Goal: Task Accomplishment & Management: Manage account settings

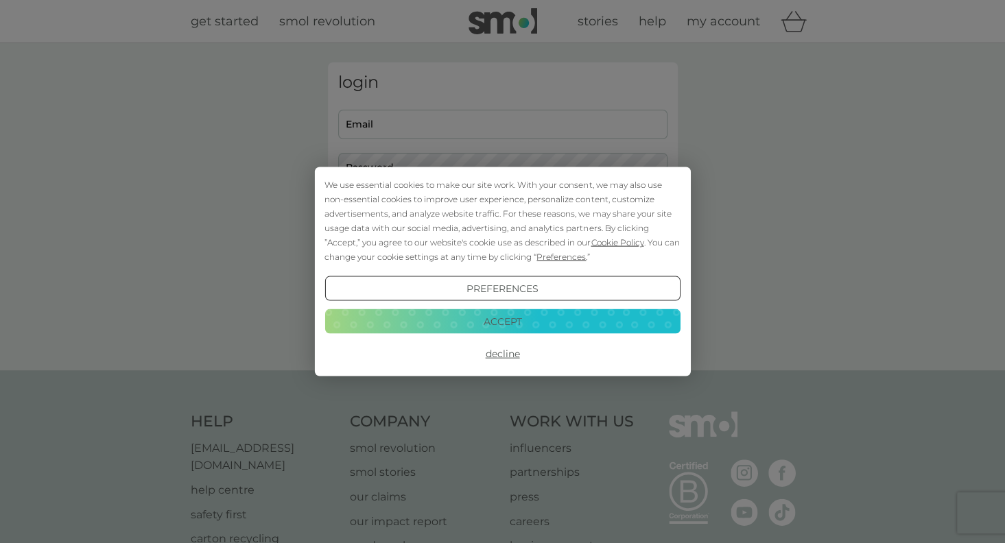
type input "[EMAIL_ADDRESS][DOMAIN_NAME]"
click at [502, 322] on button "Accept" at bounding box center [501, 321] width 355 height 25
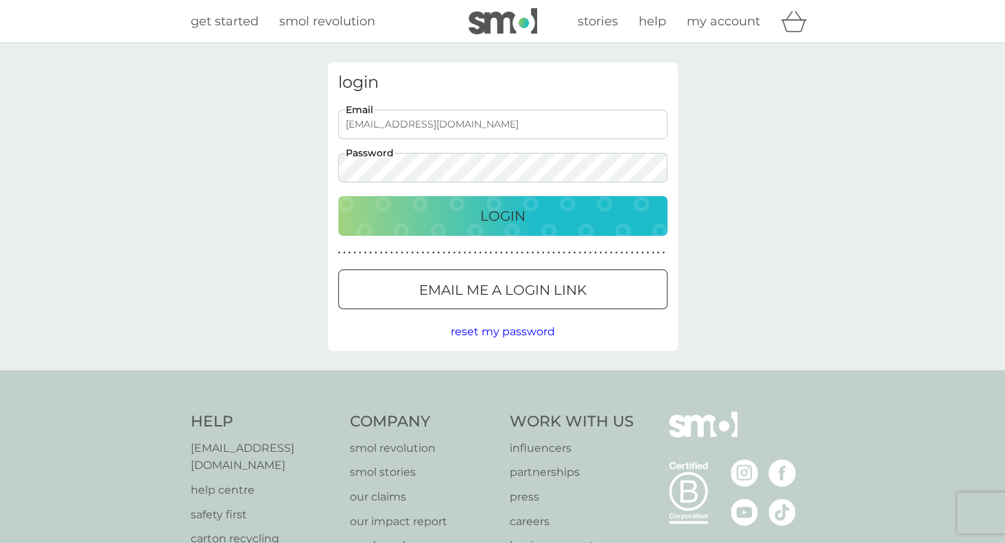
click at [488, 214] on p "Login" at bounding box center [502, 216] width 45 height 22
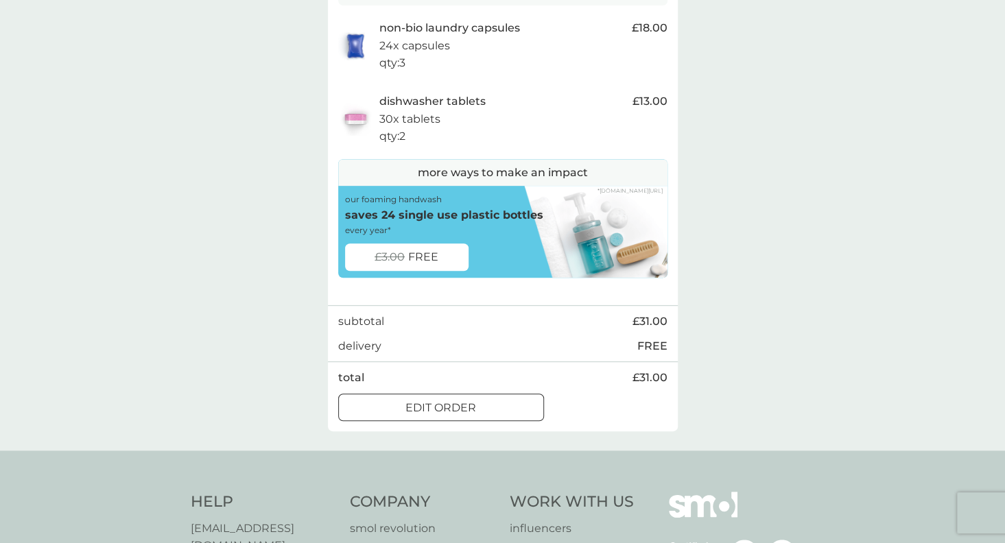
scroll to position [307, 0]
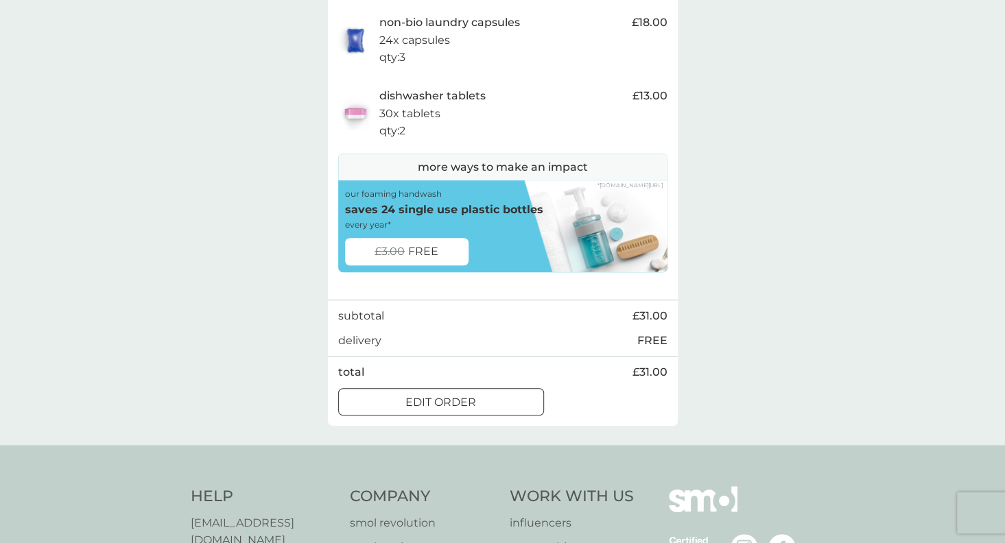
click at [441, 404] on div at bounding box center [440, 402] width 49 height 14
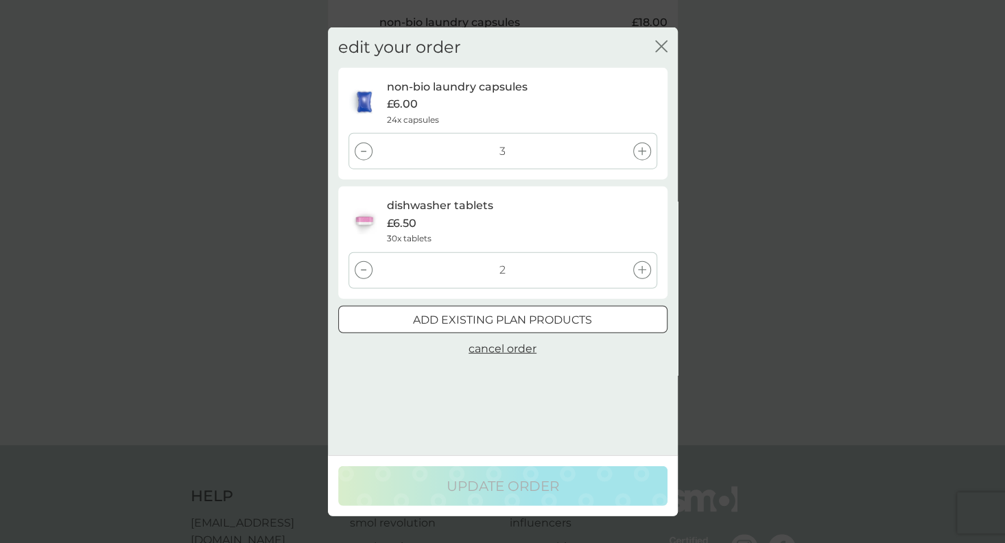
click at [657, 42] on icon "close" at bounding box center [658, 46] width 5 height 11
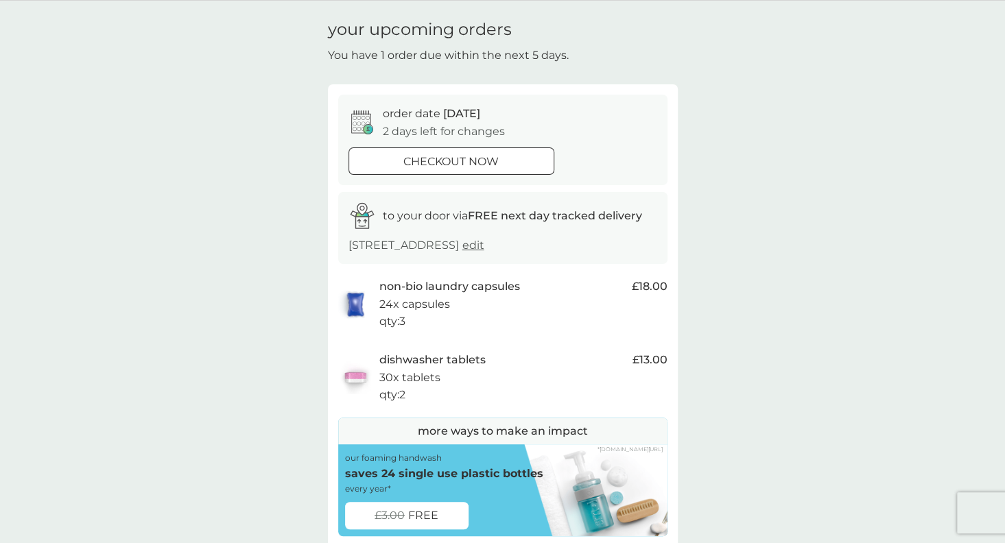
scroll to position [0, 0]
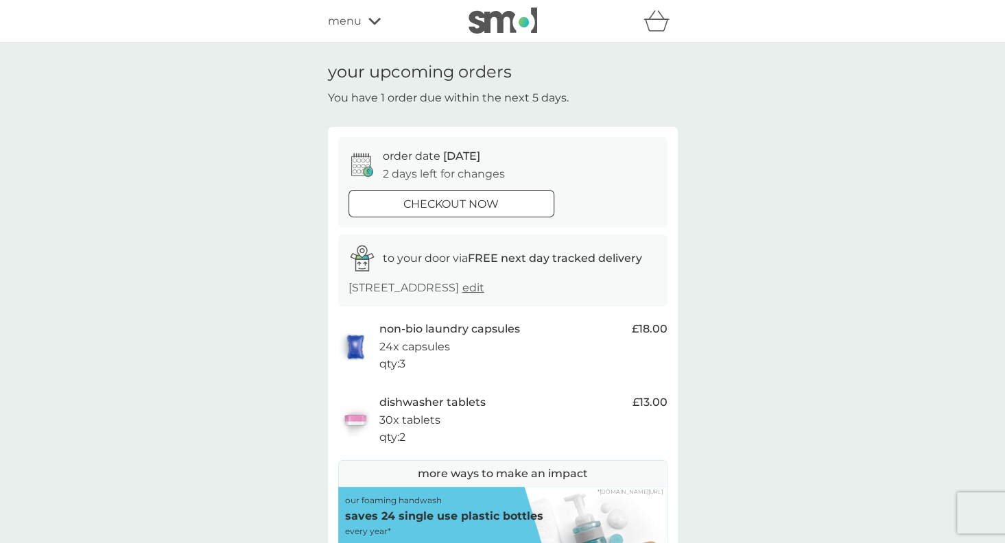
click at [341, 23] on span "menu" at bounding box center [345, 21] width 34 height 18
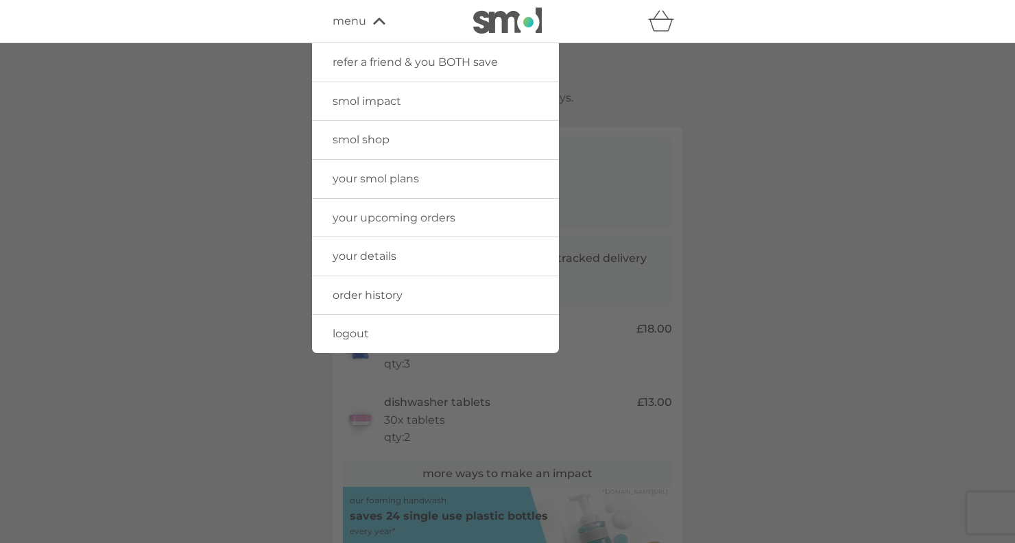
click at [369, 176] on span "your smol plans" at bounding box center [376, 178] width 86 height 13
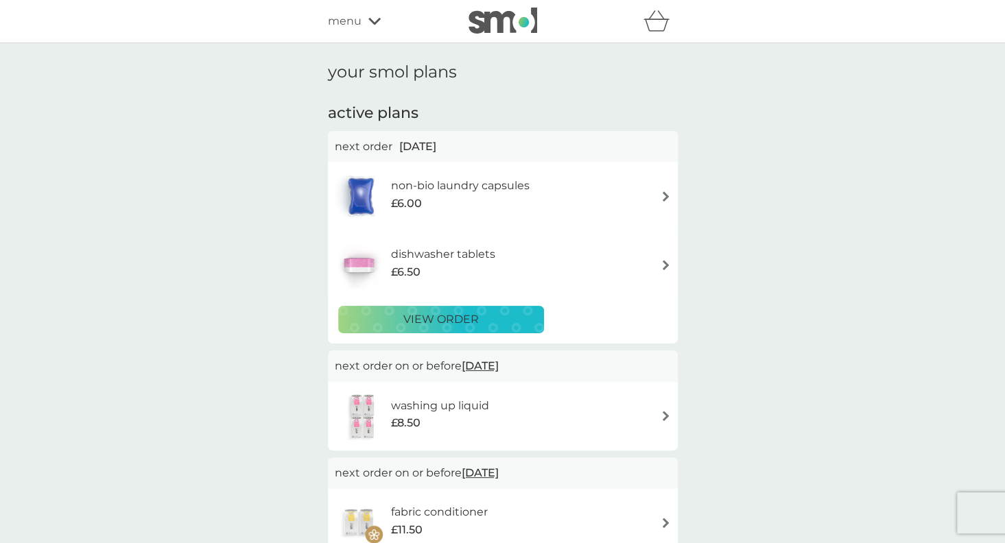
click at [431, 312] on p "view order" at bounding box center [440, 320] width 75 height 18
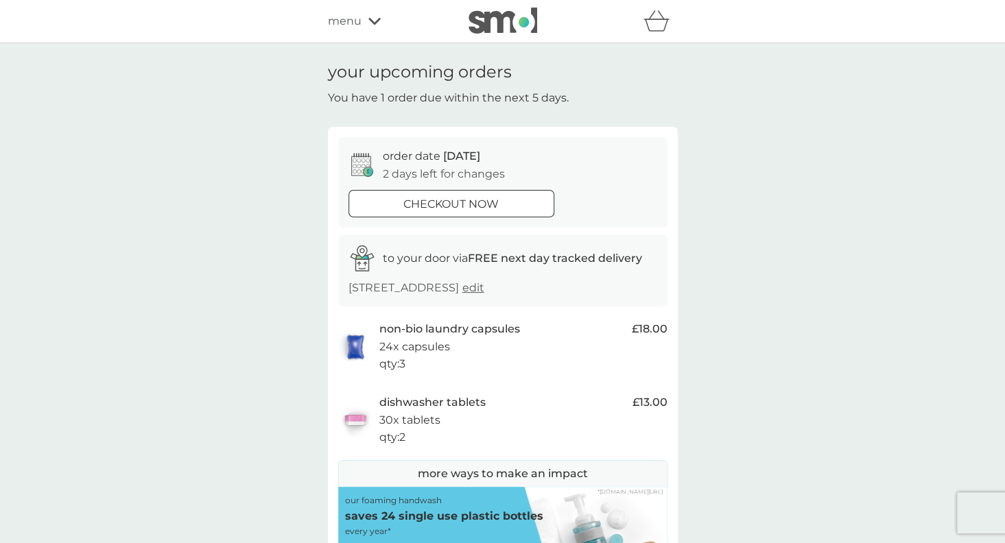
click at [344, 19] on span "menu" at bounding box center [345, 21] width 34 height 18
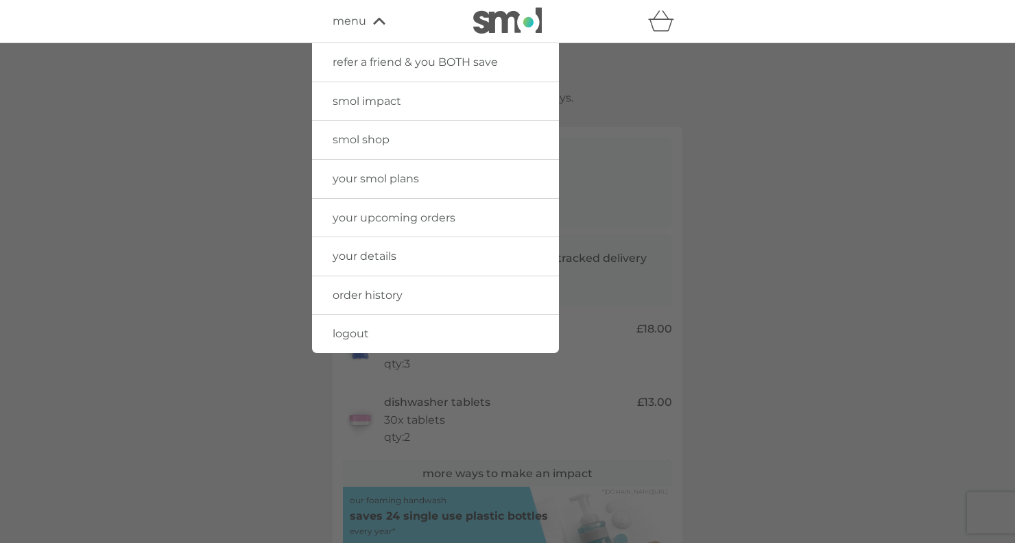
click at [366, 179] on span "your smol plans" at bounding box center [376, 178] width 86 height 13
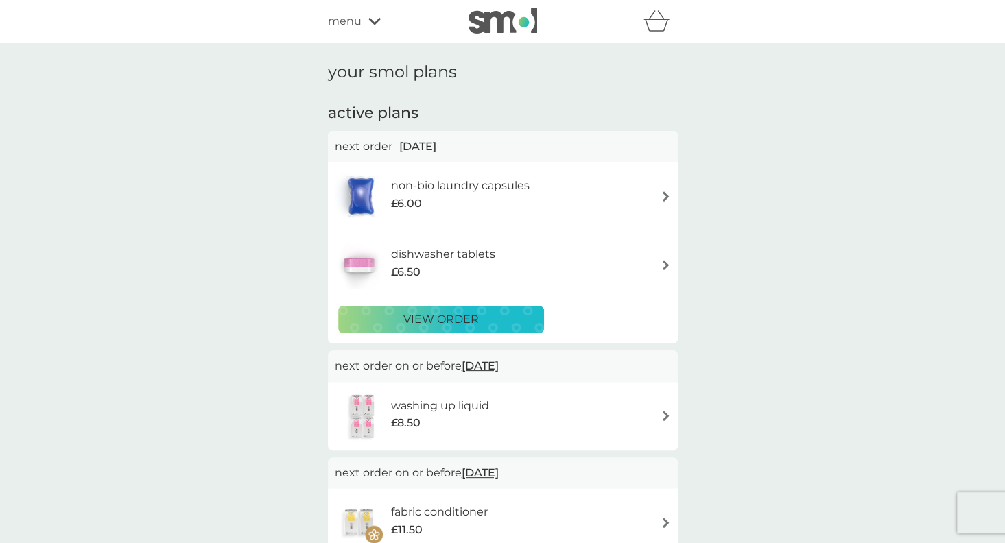
click at [668, 198] on img at bounding box center [666, 196] width 10 height 10
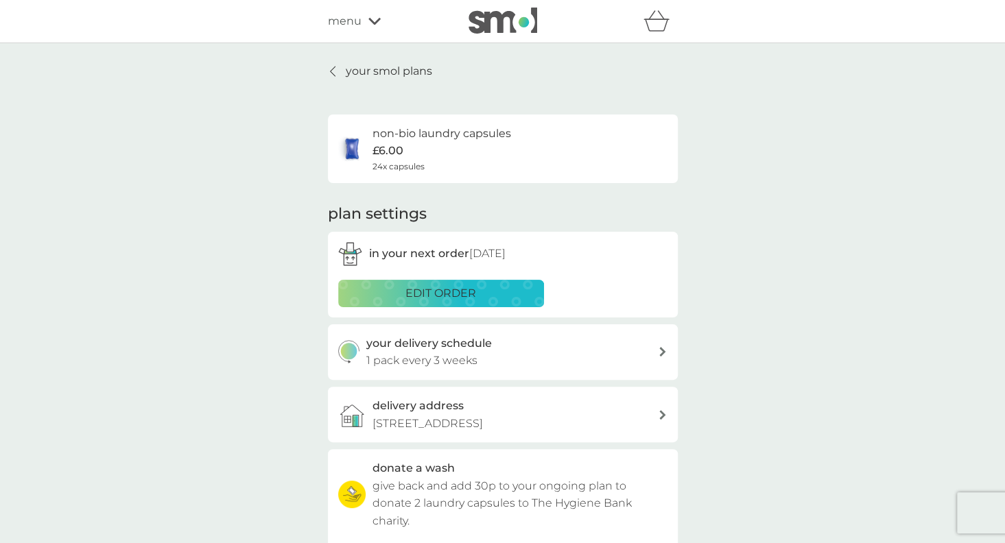
click at [331, 70] on icon at bounding box center [332, 72] width 5 height 10
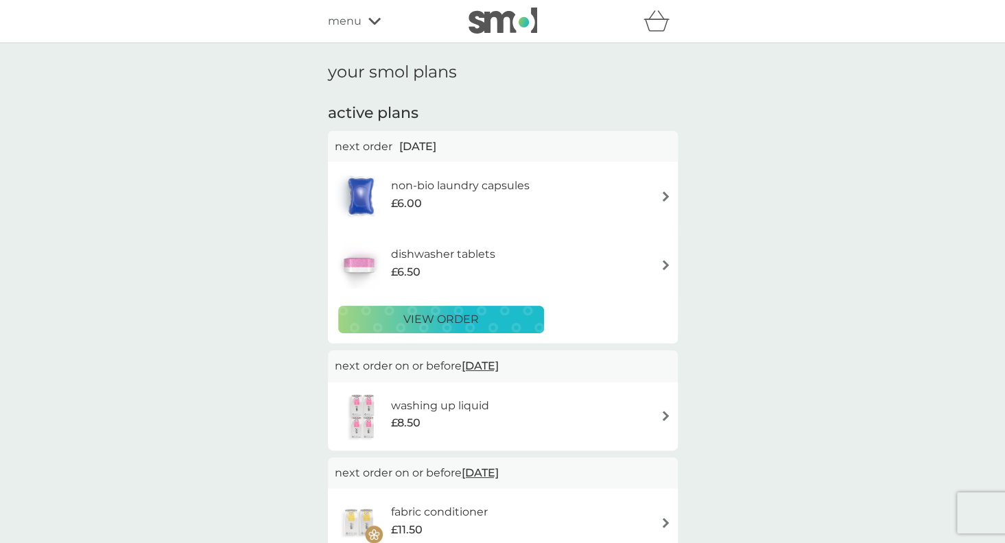
click at [665, 268] on img at bounding box center [666, 265] width 10 height 10
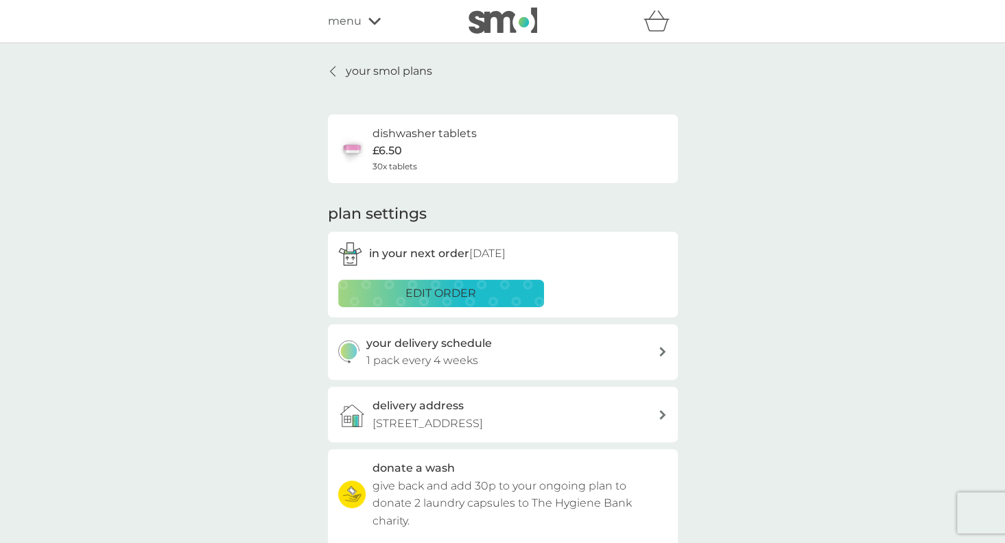
click at [330, 71] on icon at bounding box center [332, 72] width 5 height 10
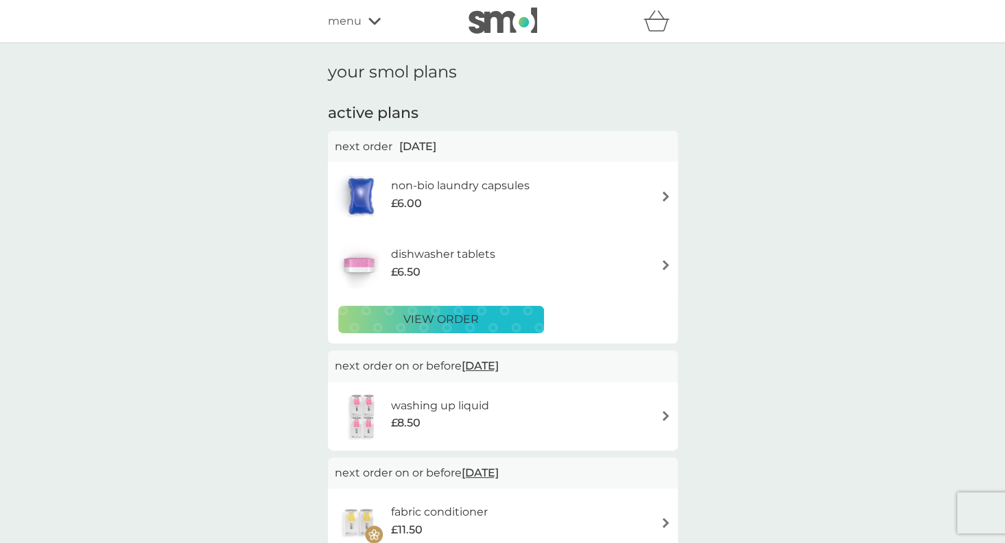
click at [434, 316] on p "view order" at bounding box center [440, 320] width 75 height 18
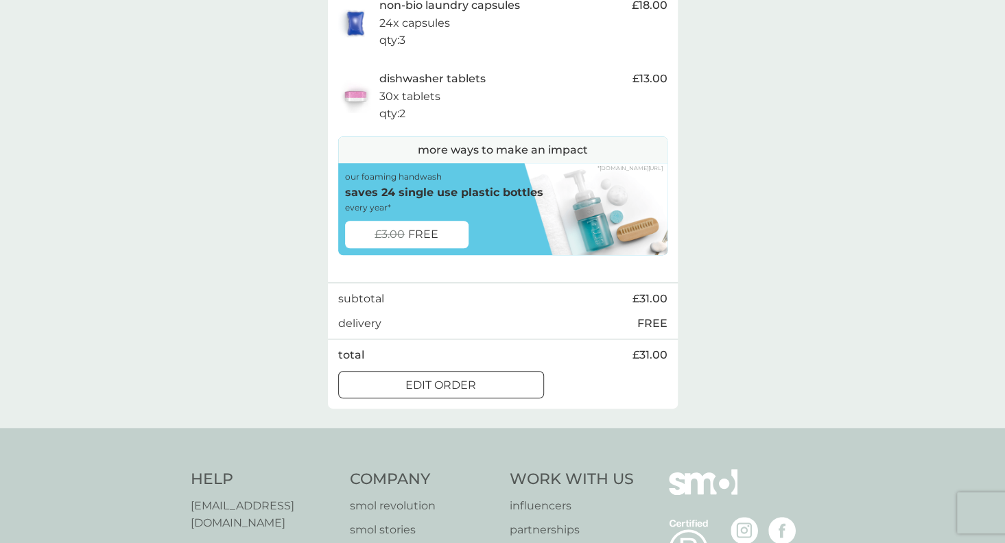
scroll to position [324, 0]
click at [458, 384] on div at bounding box center [440, 384] width 49 height 14
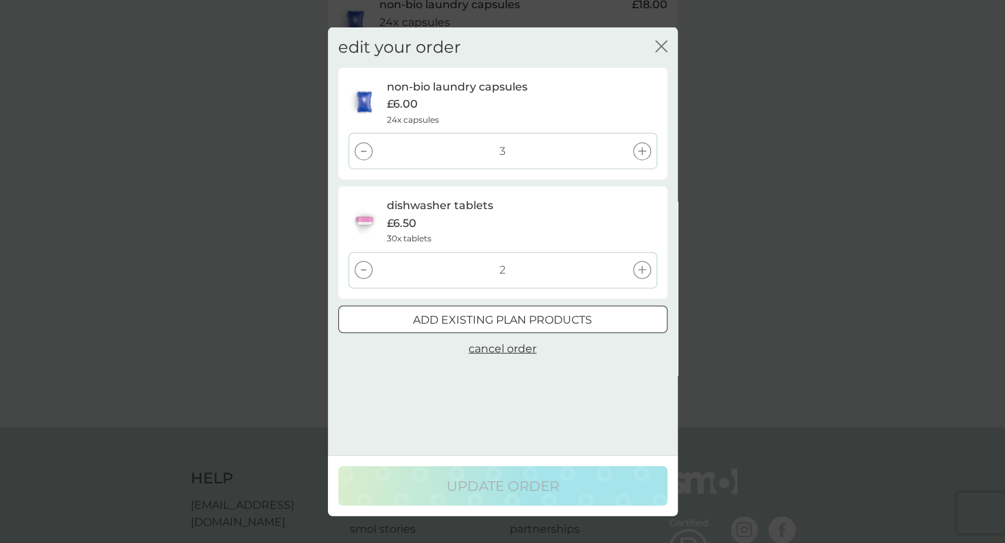
click at [364, 150] on icon at bounding box center [363, 150] width 5 height 1
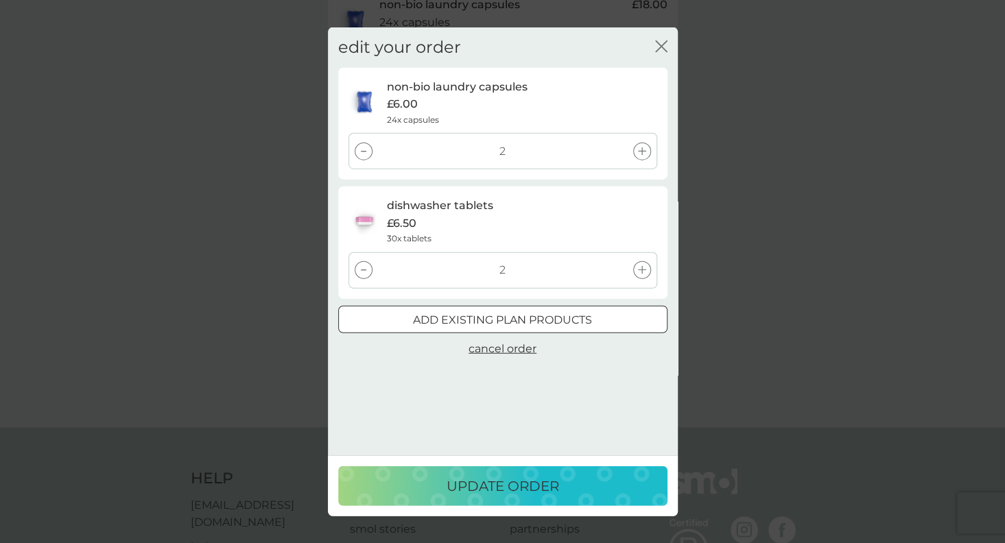
click at [365, 268] on div at bounding box center [364, 270] width 18 height 18
click at [494, 484] on p "update order" at bounding box center [503, 486] width 113 height 22
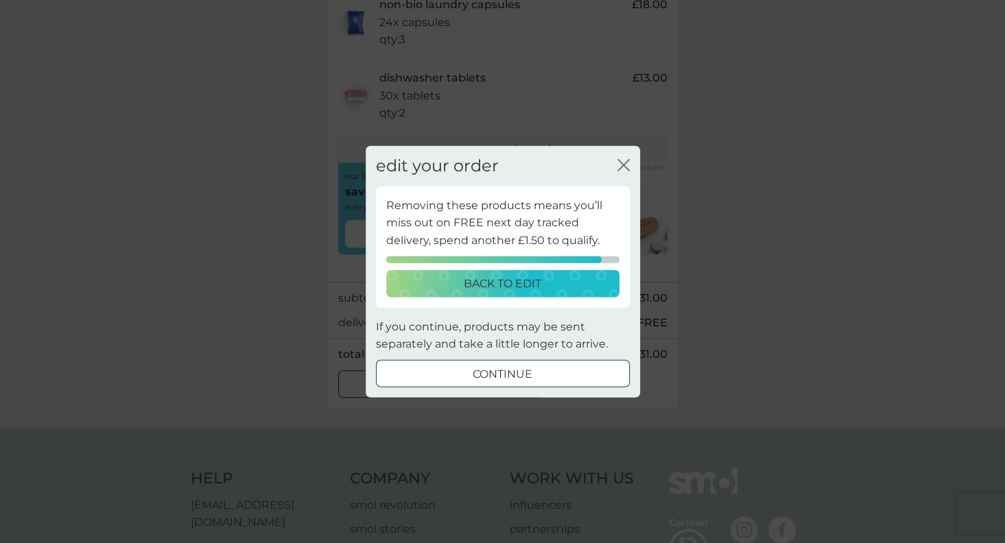
click at [499, 289] on p "back to edit" at bounding box center [503, 283] width 78 height 18
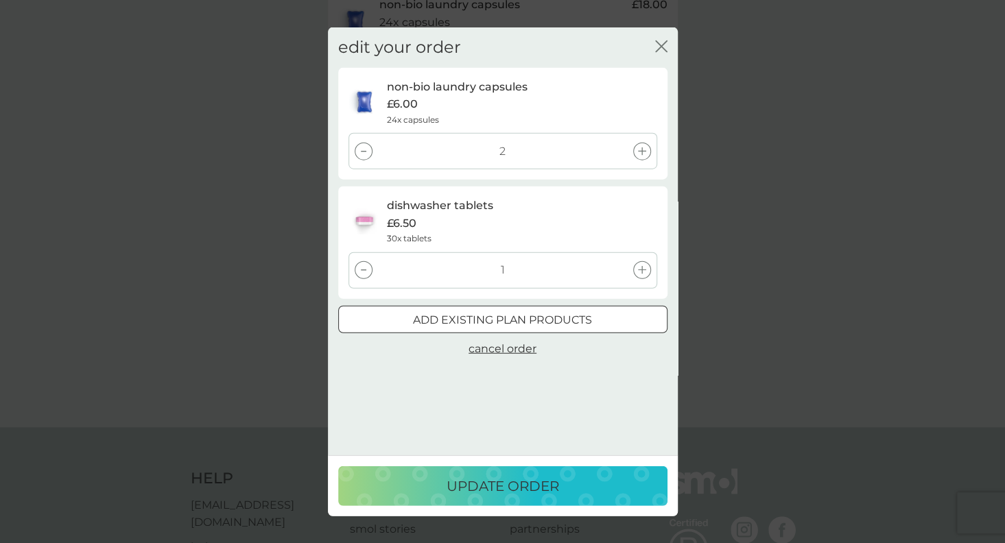
click at [645, 151] on icon at bounding box center [642, 151] width 8 height 8
click at [488, 483] on p "update order" at bounding box center [503, 486] width 113 height 22
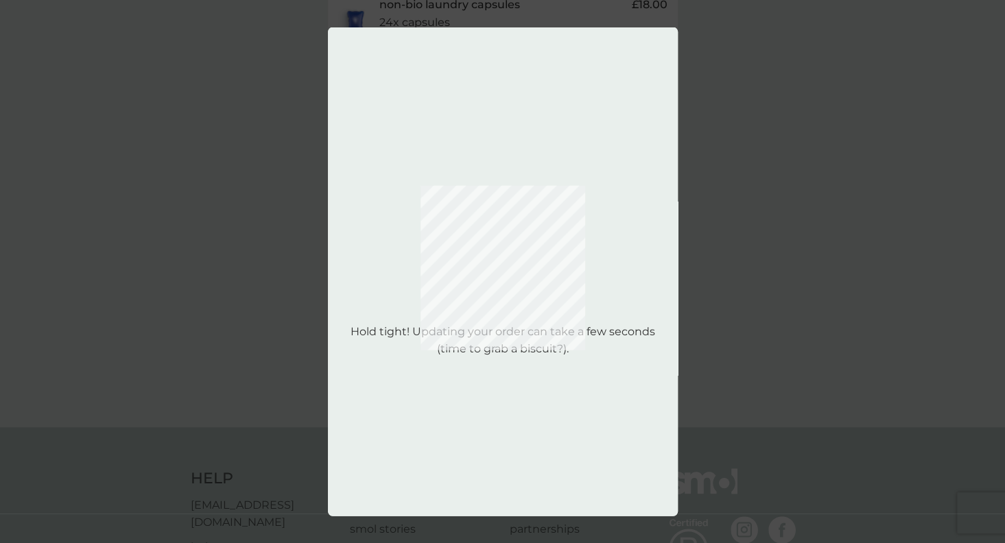
scroll to position [0, 0]
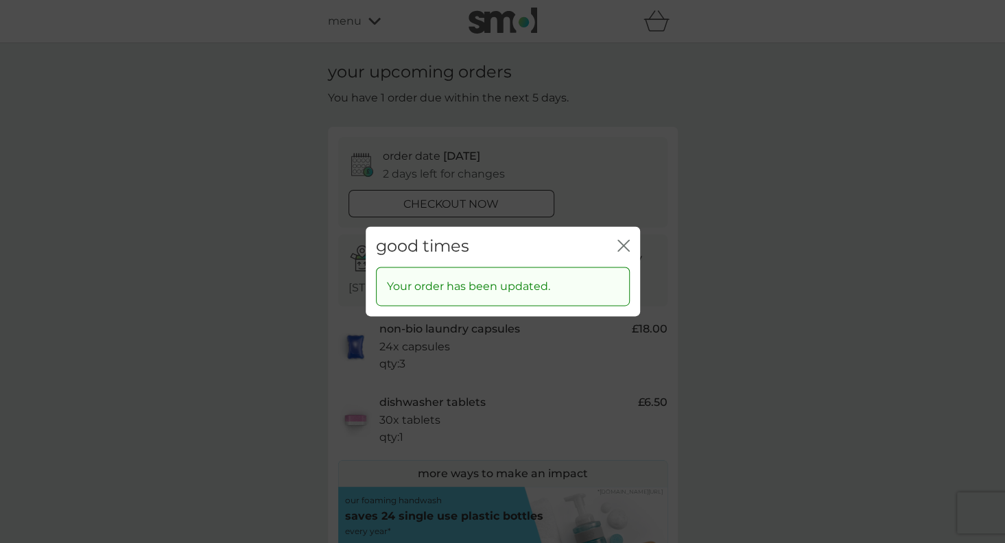
click at [621, 248] on icon "close" at bounding box center [620, 245] width 5 height 11
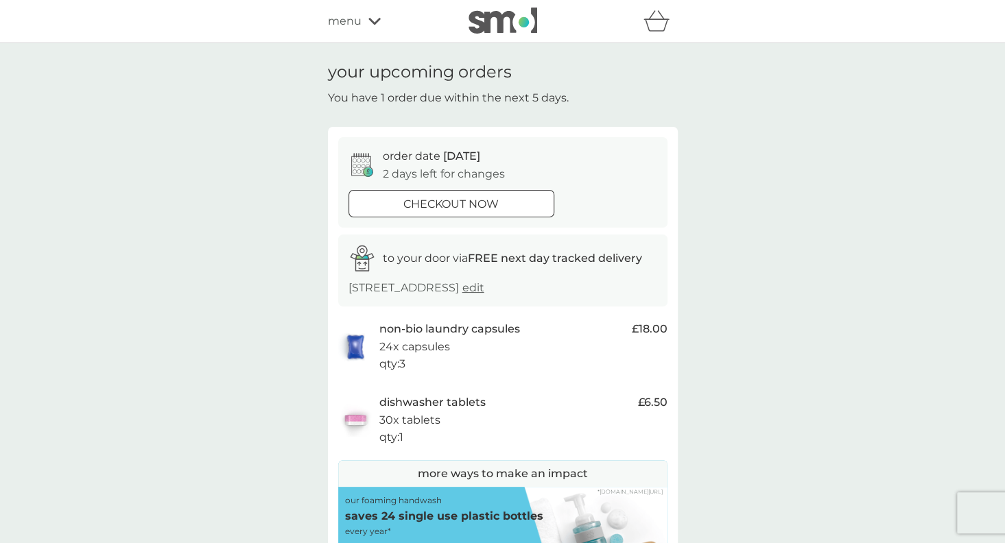
click at [347, 23] on span "menu" at bounding box center [345, 21] width 34 height 18
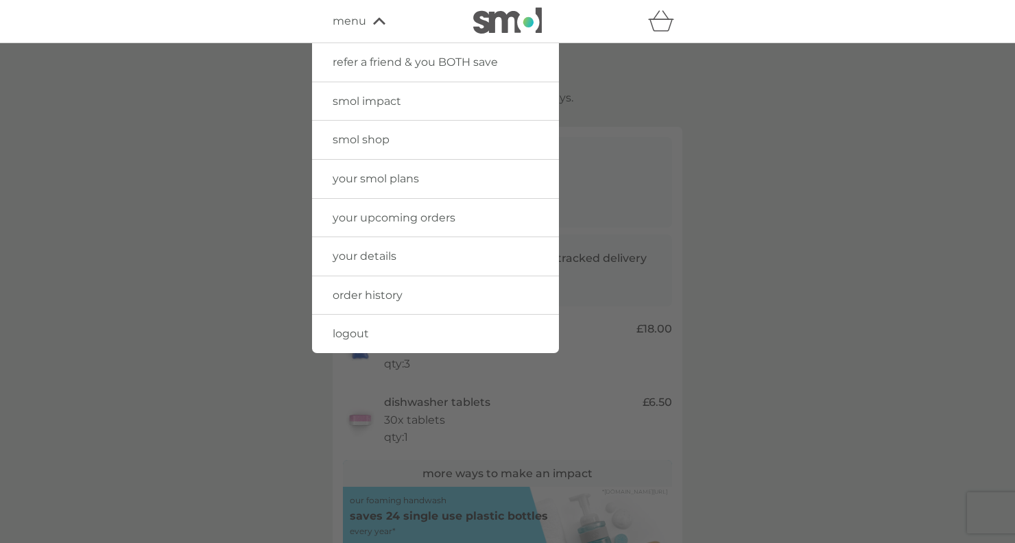
click at [370, 143] on span "smol shop" at bounding box center [361, 139] width 57 height 13
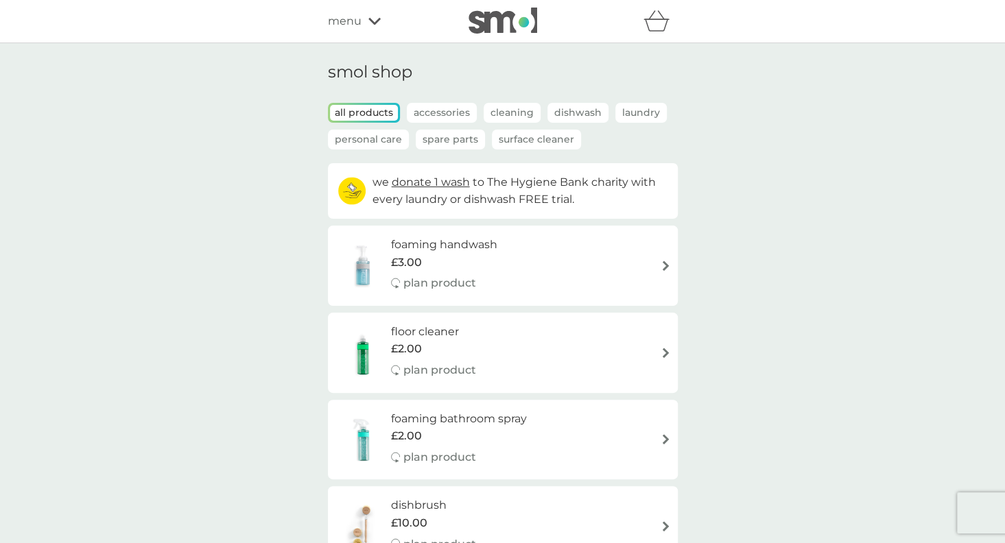
click at [346, 21] on span "menu" at bounding box center [345, 21] width 34 height 18
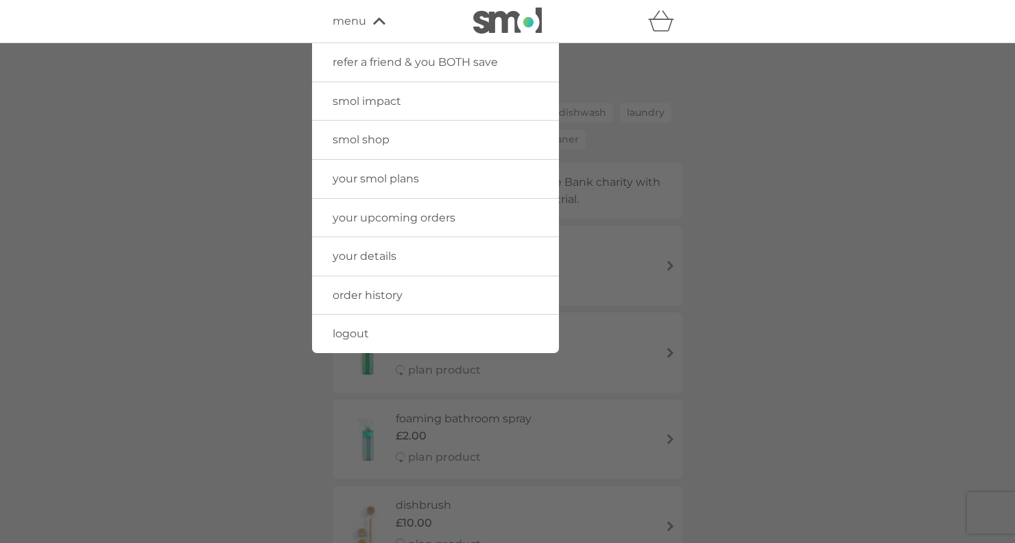
click at [372, 175] on span "your smol plans" at bounding box center [376, 178] width 86 height 13
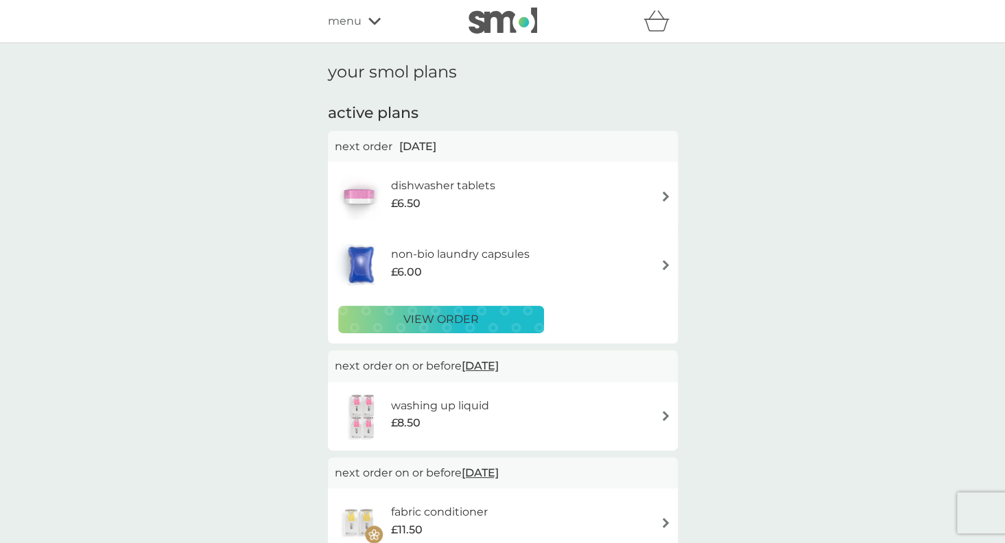
click at [346, 26] on span "menu" at bounding box center [345, 21] width 34 height 18
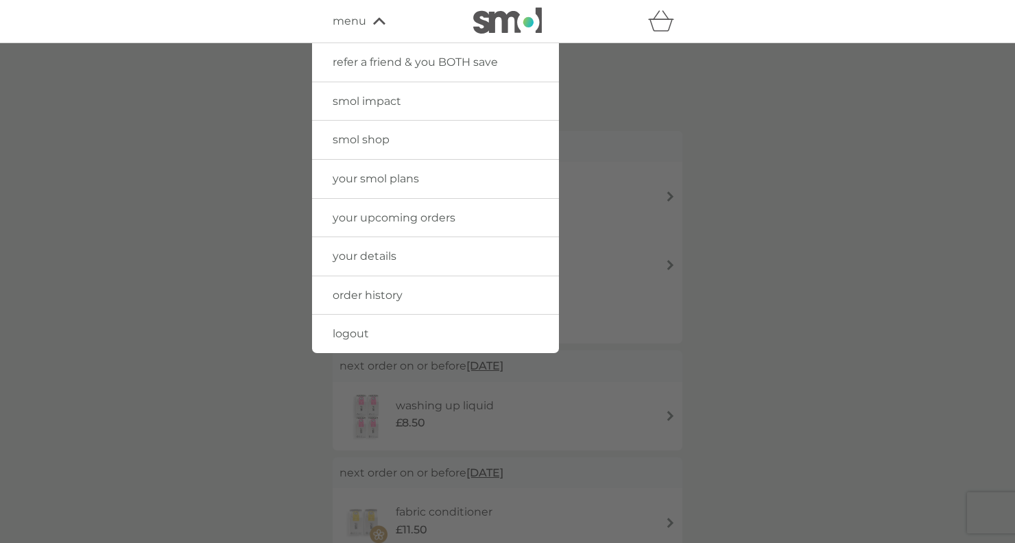
click at [424, 215] on span "your upcoming orders" at bounding box center [394, 217] width 123 height 13
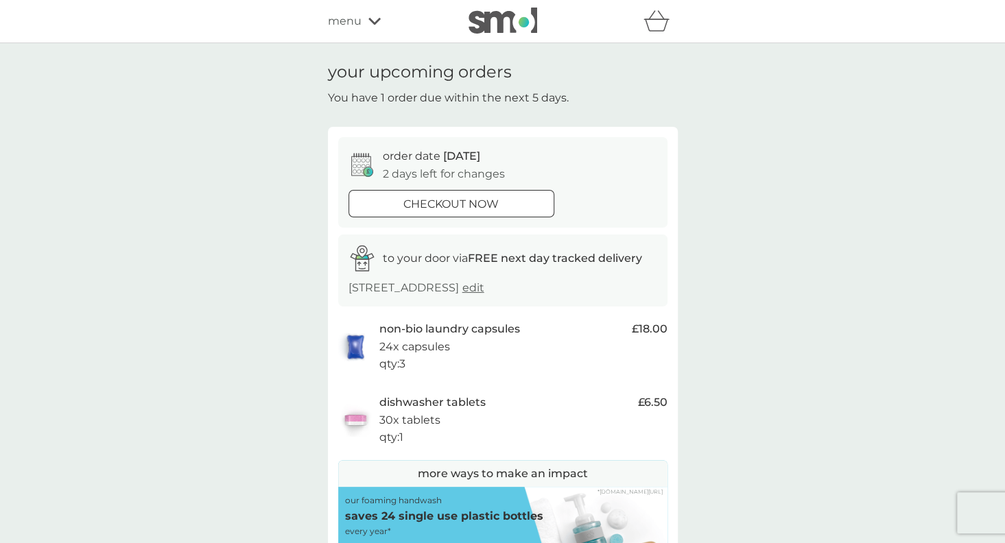
click at [443, 199] on div at bounding box center [451, 204] width 49 height 14
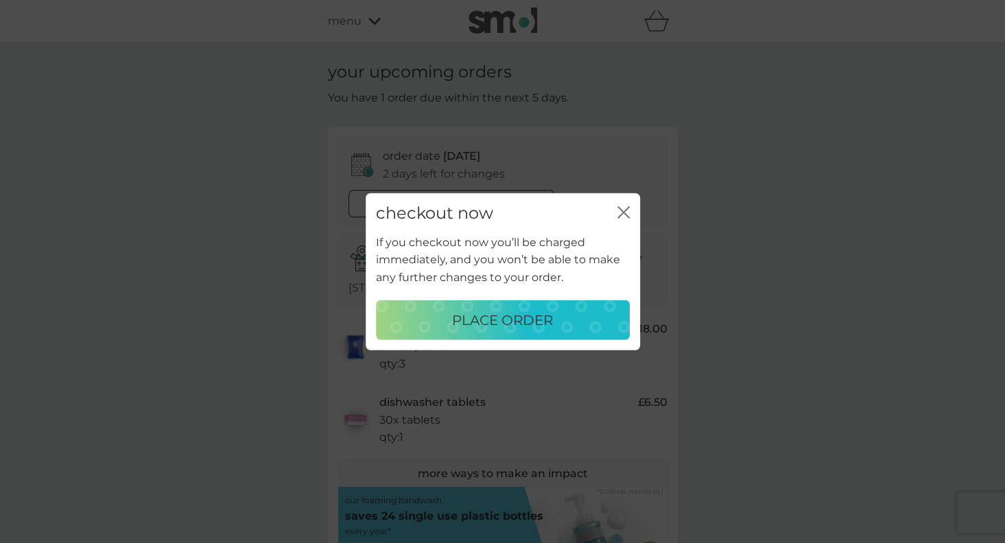
click at [480, 322] on p "place order" at bounding box center [502, 320] width 101 height 22
